Goal: Task Accomplishment & Management: Manage account settings

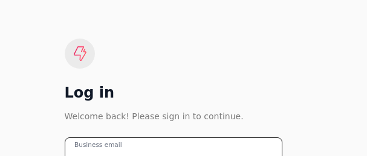
type email "[EMAIL_ADDRESS][PERSON_NAME][DOMAIN_NAME]"
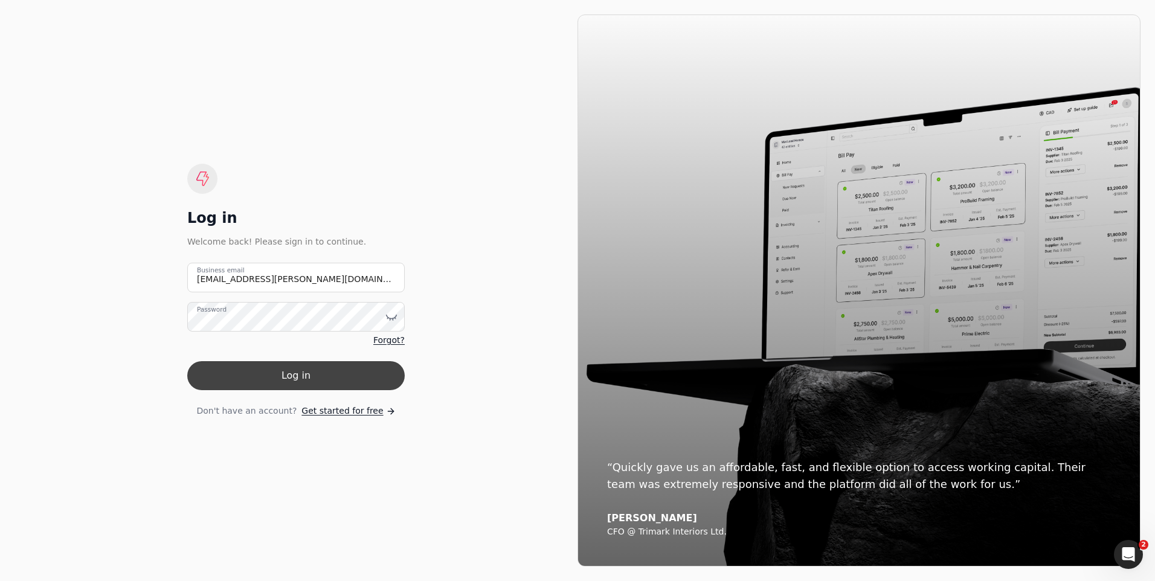
click at [272, 379] on button "Log in" at bounding box center [295, 375] width 217 height 29
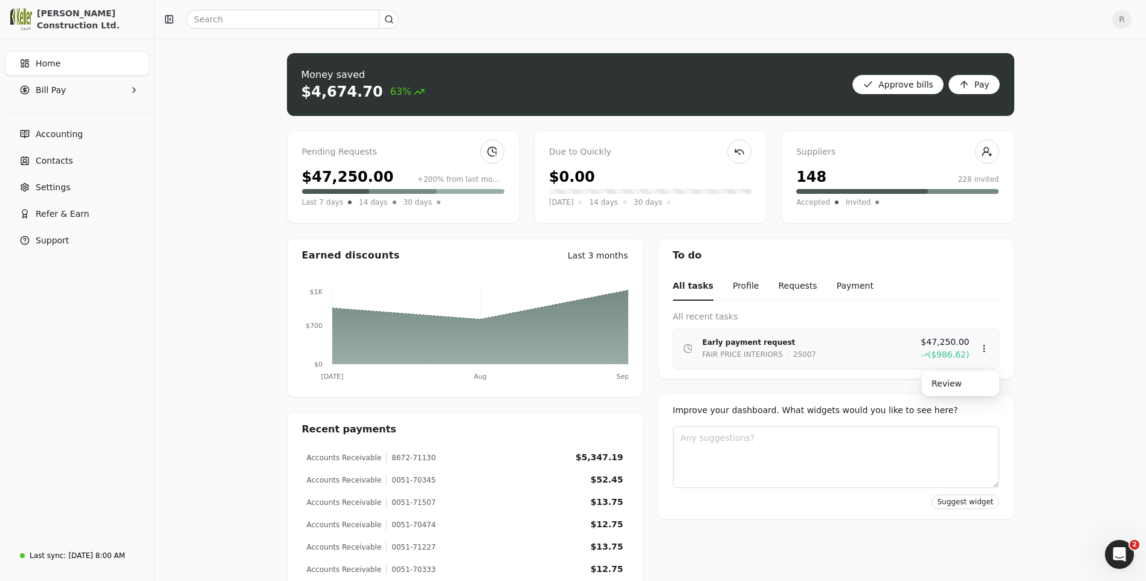
click at [750, 347] on div "Early payment request" at bounding box center [806, 342] width 208 height 12
click at [949, 385] on div "Review" at bounding box center [960, 384] width 72 height 20
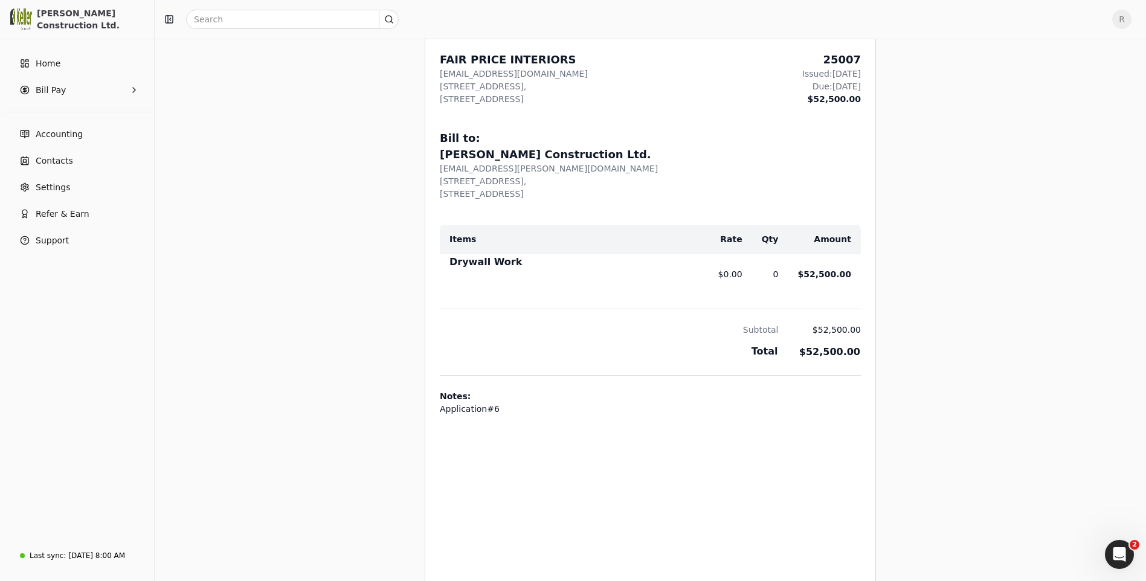
scroll to position [302, 0]
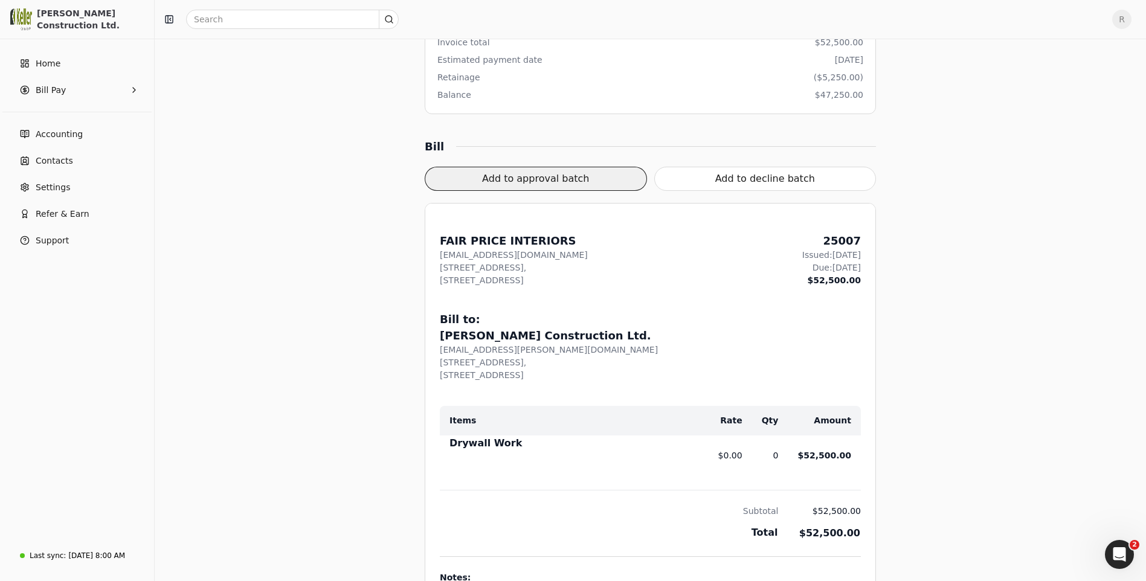
click at [515, 174] on button "Add to approval batch" at bounding box center [536, 179] width 222 height 24
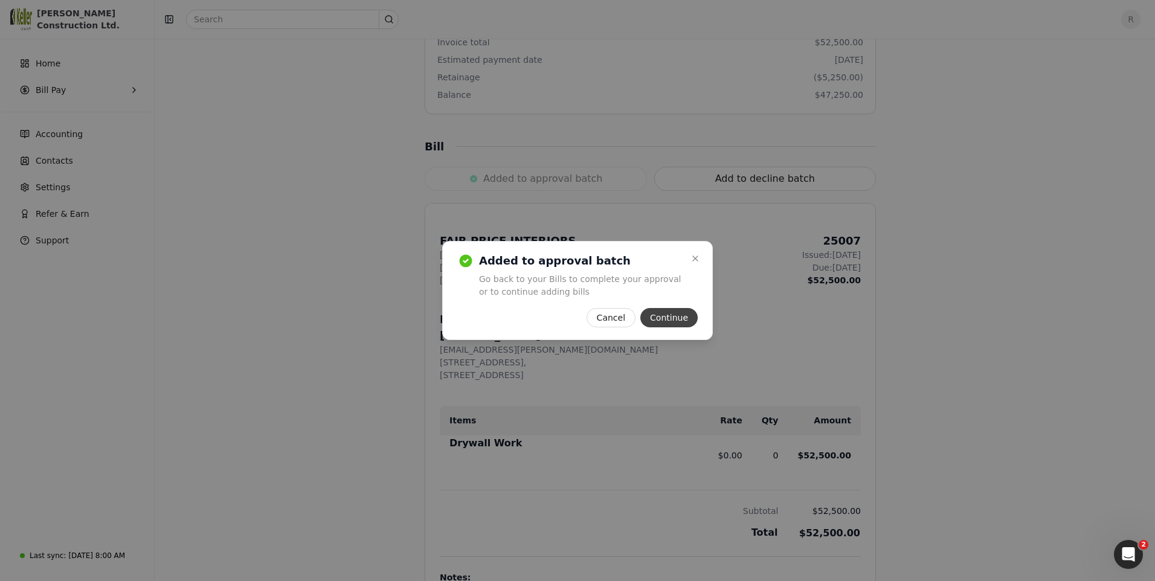
click at [665, 318] on button "Continue" at bounding box center [668, 317] width 57 height 19
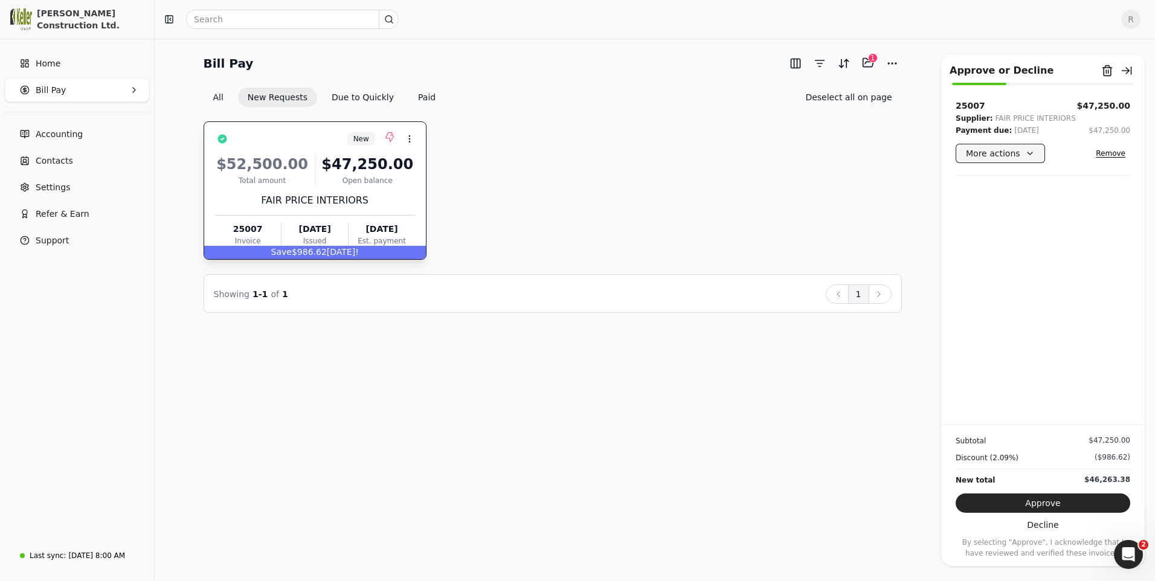
click at [1021, 158] on button "More actions" at bounding box center [1000, 153] width 89 height 19
click at [995, 218] on div "Edit payment date" at bounding box center [1011, 218] width 106 height 20
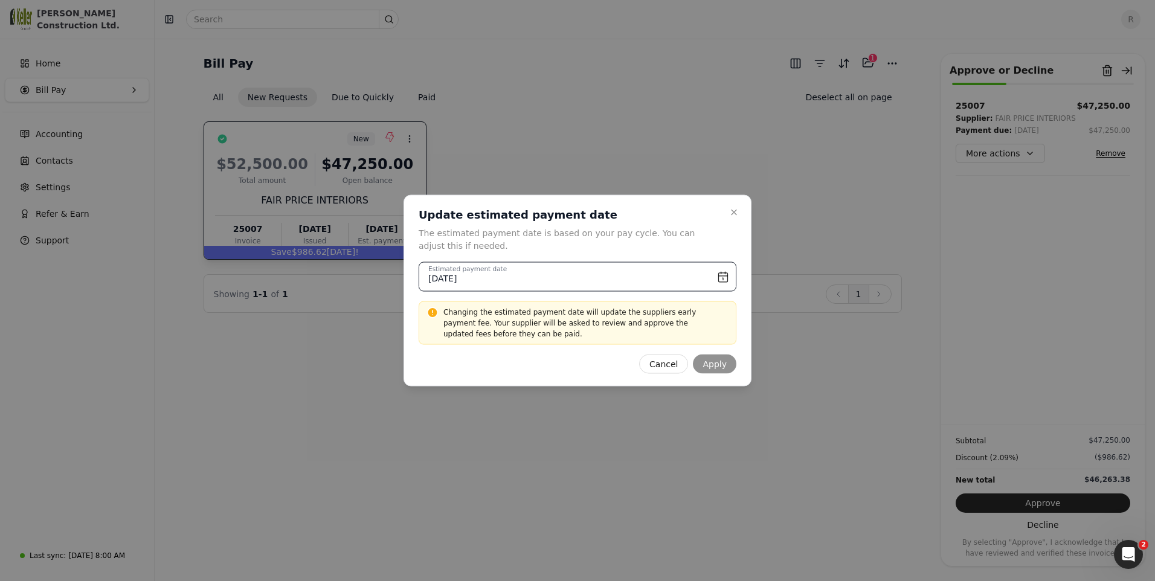
click at [725, 275] on input "[DATE]" at bounding box center [578, 277] width 318 height 30
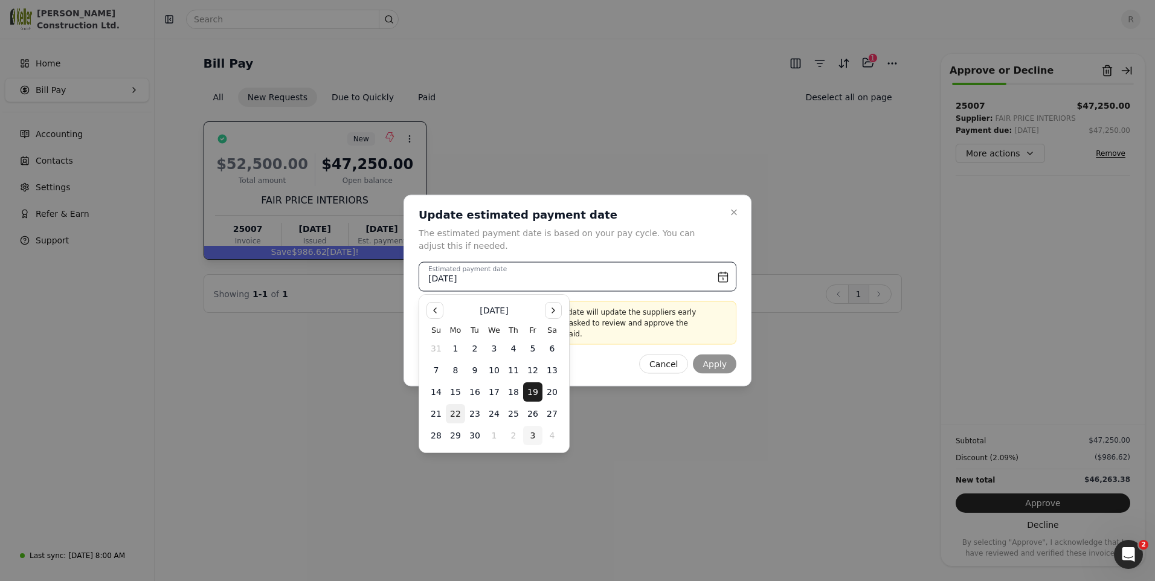
click at [533, 437] on button "3" at bounding box center [532, 435] width 19 height 19
type input "[DATE]"
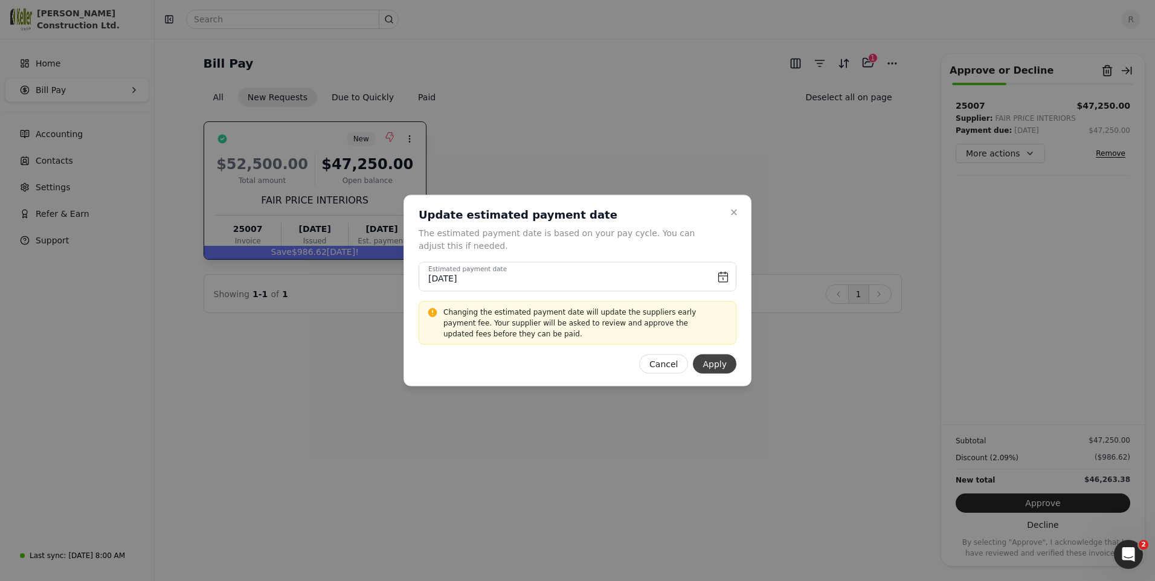
drag, startPoint x: 533, startPoint y: 437, endPoint x: 712, endPoint y: 365, distance: 191.9
click at [712, 365] on button "Apply" at bounding box center [714, 364] width 43 height 19
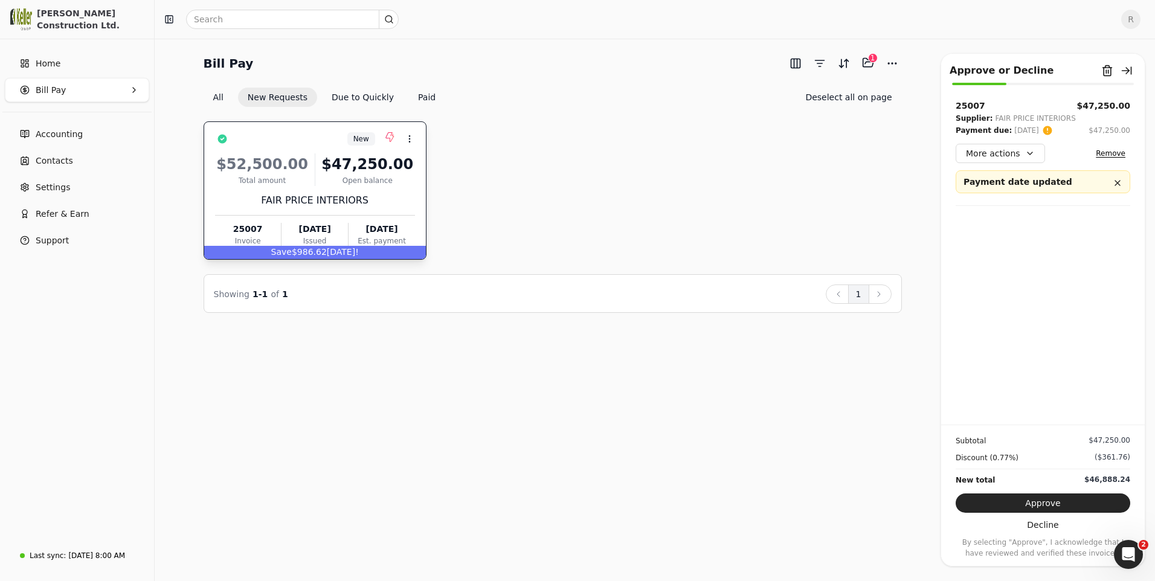
click at [330, 256] on span "[DATE]!" at bounding box center [343, 252] width 32 height 10
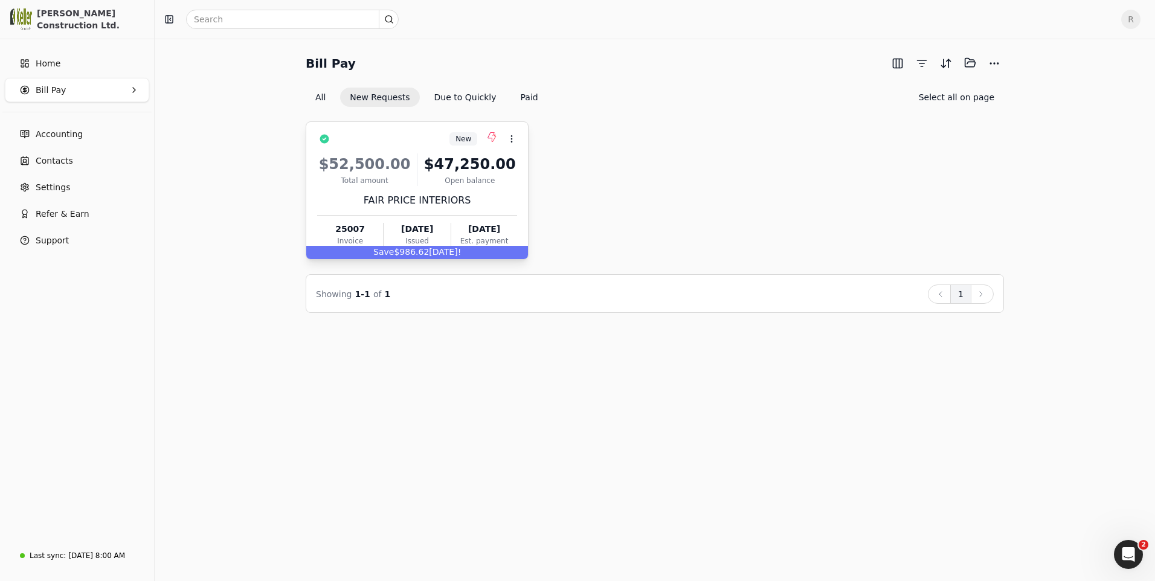
click at [330, 256] on div "Save $986.62 [DATE]!" at bounding box center [417, 252] width 222 height 13
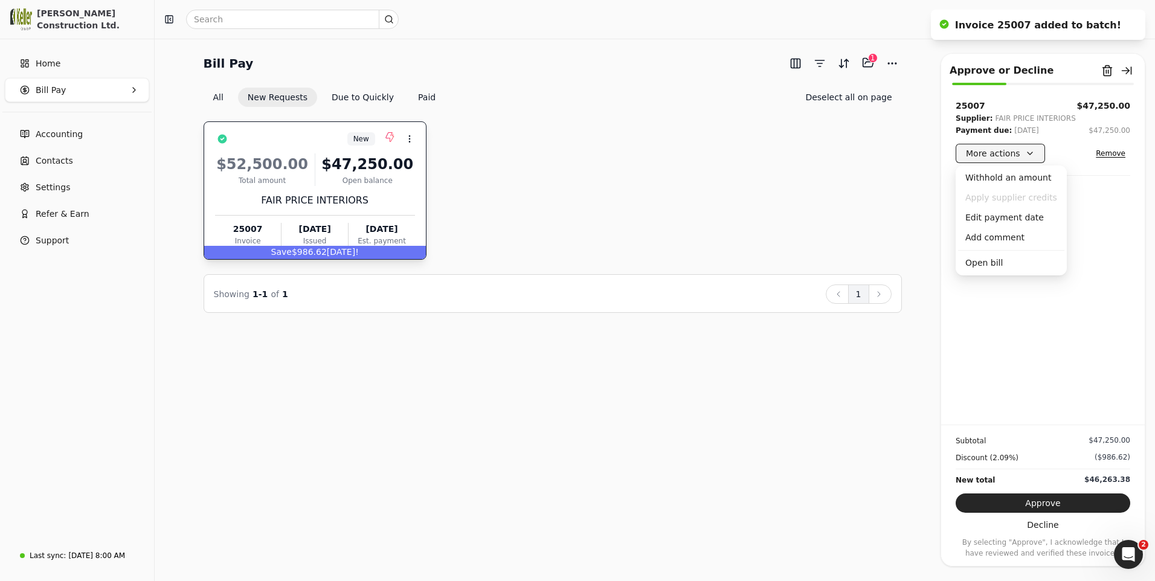
click at [1028, 158] on button "More actions" at bounding box center [1000, 153] width 89 height 19
click at [997, 220] on div "Edit payment date" at bounding box center [1011, 218] width 106 height 20
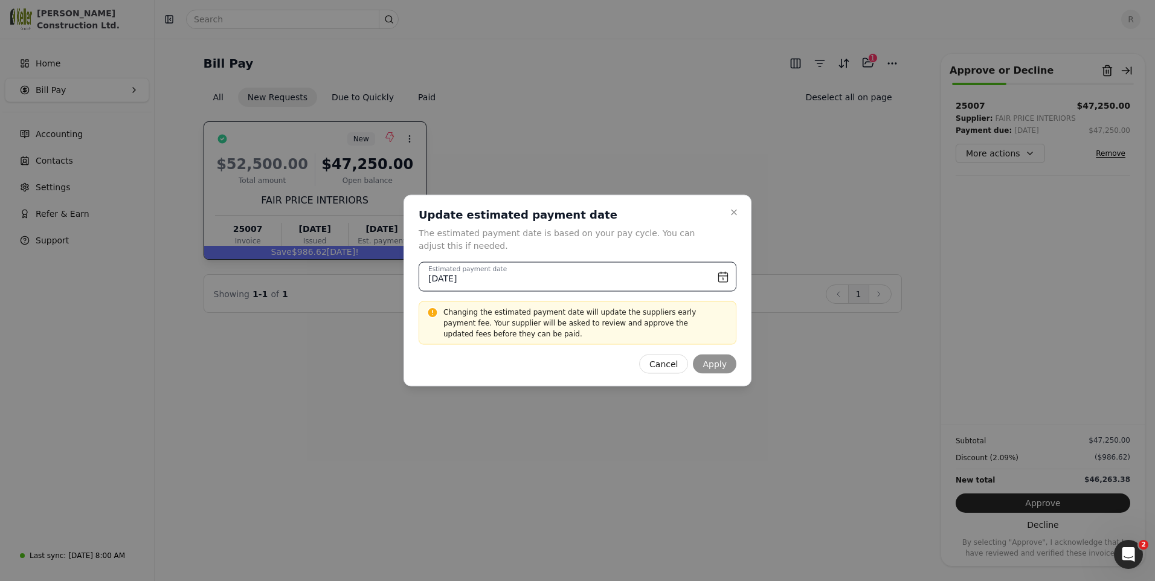
click at [728, 277] on input "[DATE]" at bounding box center [578, 277] width 318 height 30
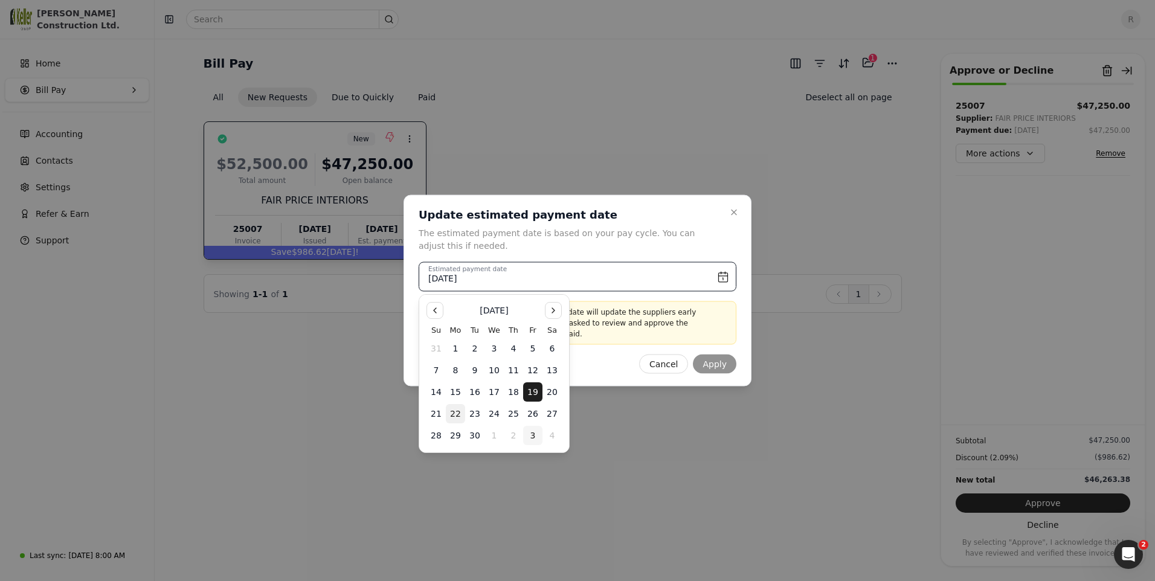
click at [527, 437] on button "3" at bounding box center [532, 435] width 19 height 19
type input "[DATE]"
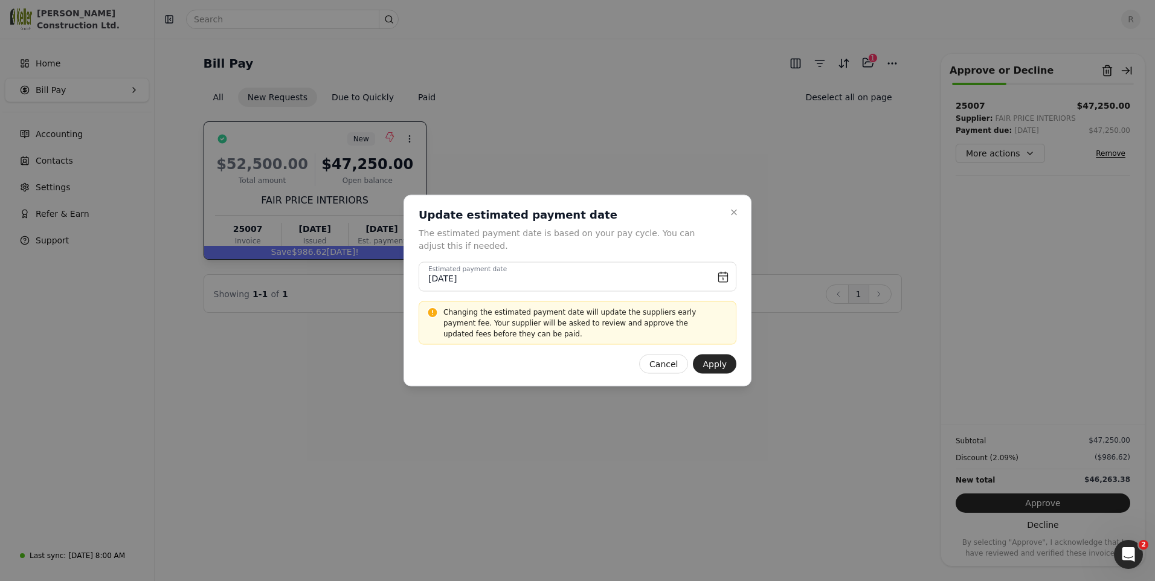
click at [425, 394] on div at bounding box center [577, 290] width 1155 height 581
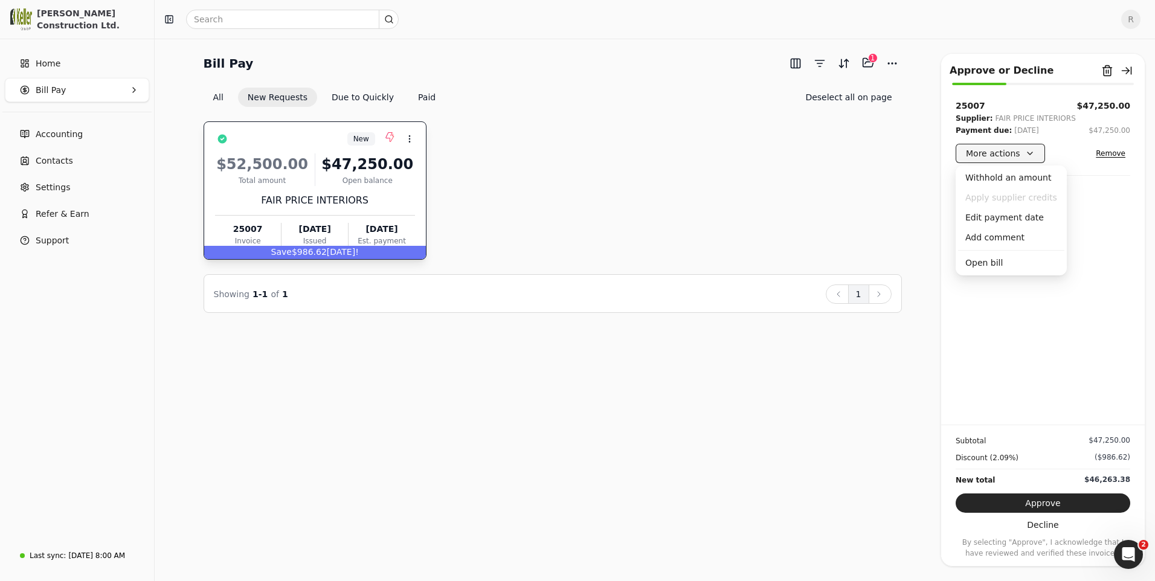
click at [1021, 158] on button "More actions" at bounding box center [1000, 153] width 89 height 19
click at [986, 217] on div "Edit payment date" at bounding box center [1011, 218] width 106 height 20
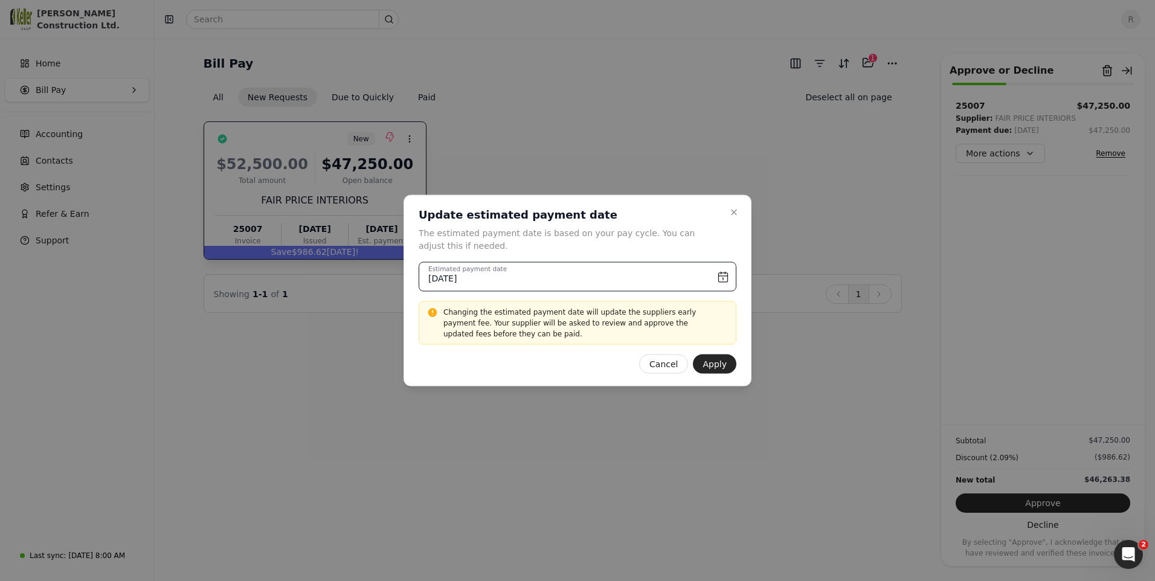
click at [724, 280] on input "[DATE]" at bounding box center [578, 277] width 318 height 30
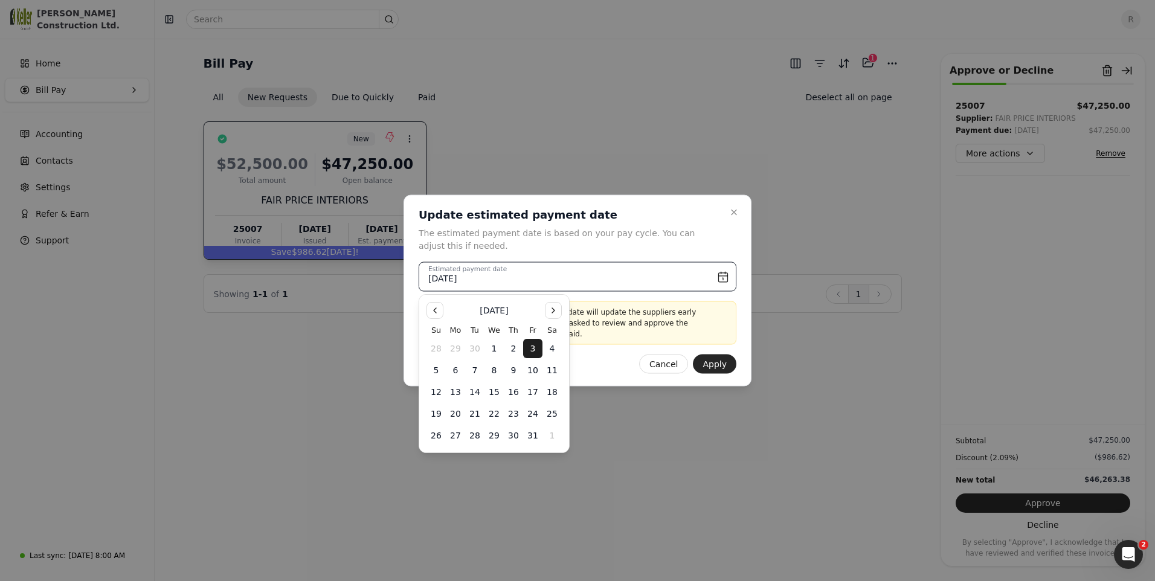
click at [724, 280] on input "[DATE]" at bounding box center [578, 277] width 318 height 30
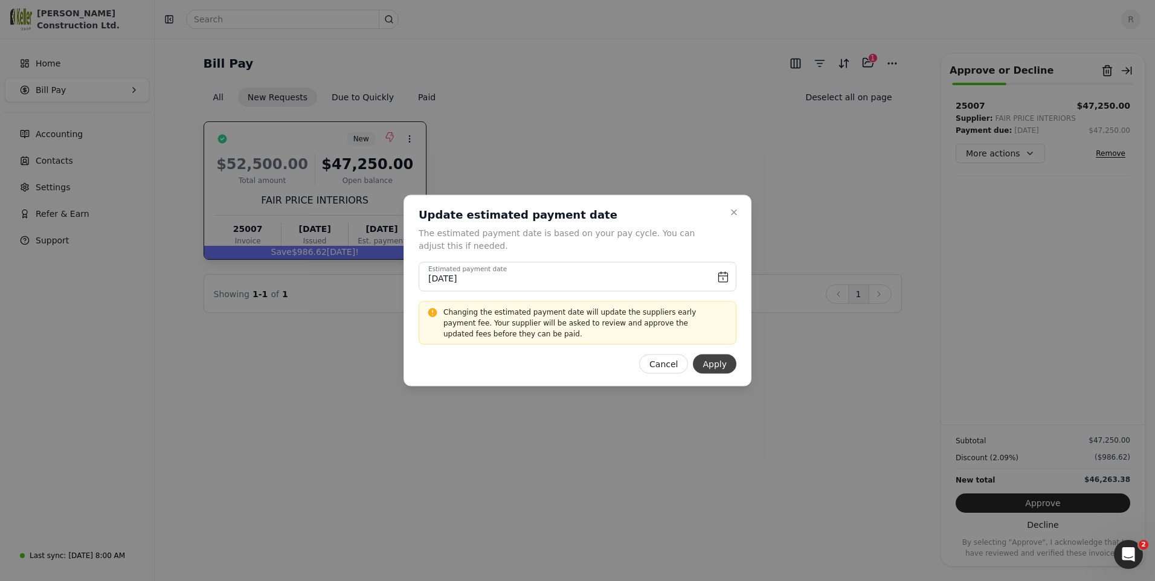
click at [716, 365] on button "Apply" at bounding box center [714, 364] width 43 height 19
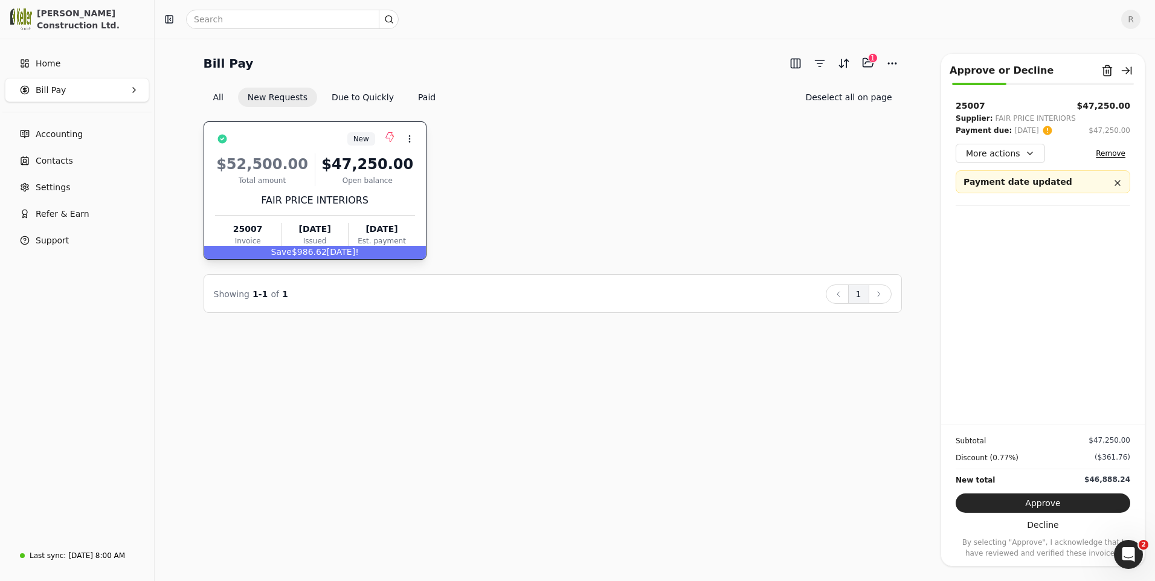
click at [352, 179] on div "Open balance" at bounding box center [367, 180] width 95 height 11
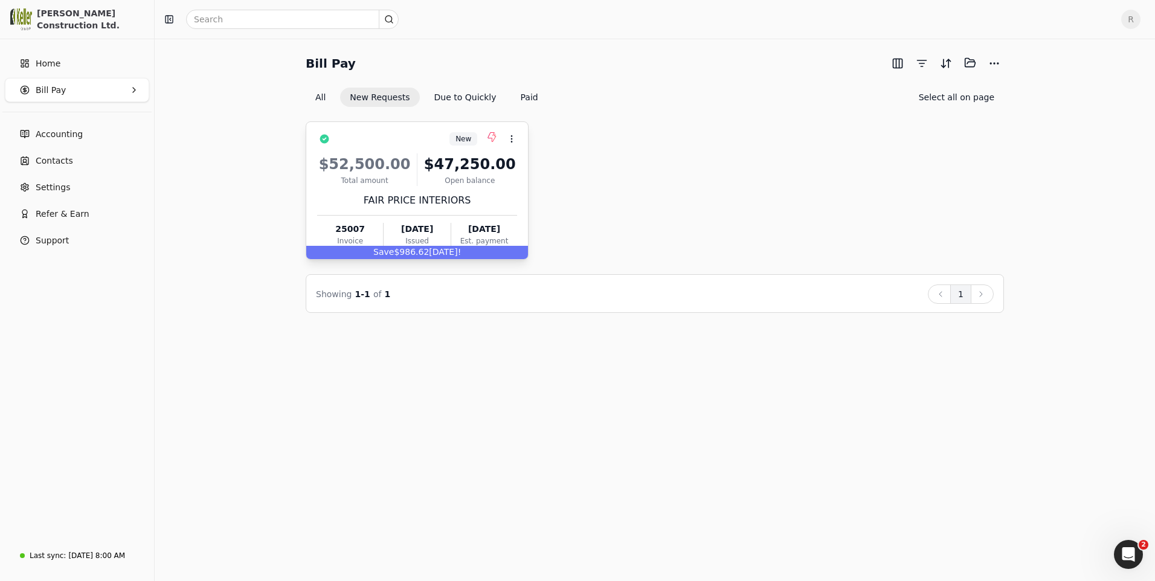
click at [352, 179] on div "Total amount" at bounding box center [364, 180] width 95 height 11
